Goal: Task Accomplishment & Management: Manage account settings

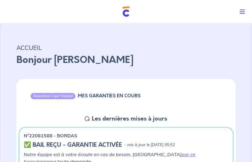
click at [245, 9] on icon "Toggle navigation" at bounding box center [242, 12] width 5 height 6
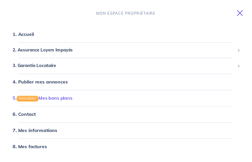
scroll to position [29, 0]
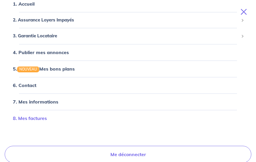
click at [39, 116] on link "8. Mes factures" at bounding box center [30, 118] width 34 height 6
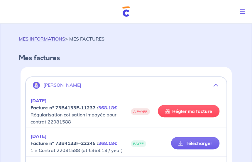
click at [45, 36] on link "MES INFORMATIONS" at bounding box center [42, 39] width 46 height 6
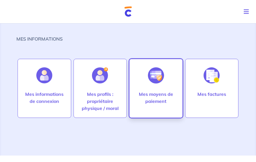
click at [164, 92] on p "Mes moyens de paiement" at bounding box center [155, 97] width 41 height 14
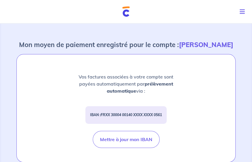
scroll to position [29, 0]
